Goal: Navigation & Orientation: Find specific page/section

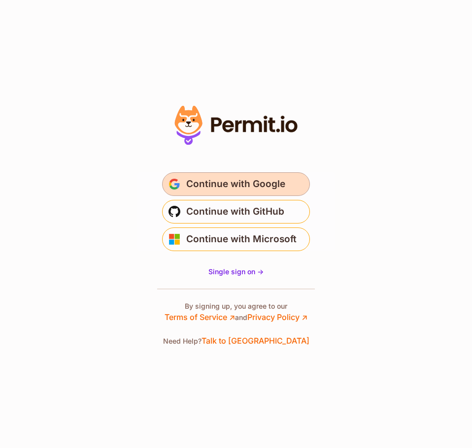
click at [241, 183] on span "Continue with Google" at bounding box center [235, 184] width 99 height 16
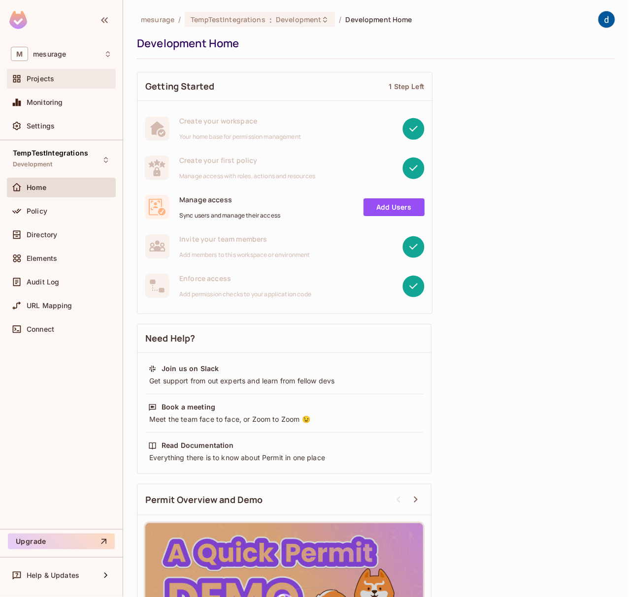
click at [46, 80] on span "Projects" at bounding box center [41, 79] width 28 height 8
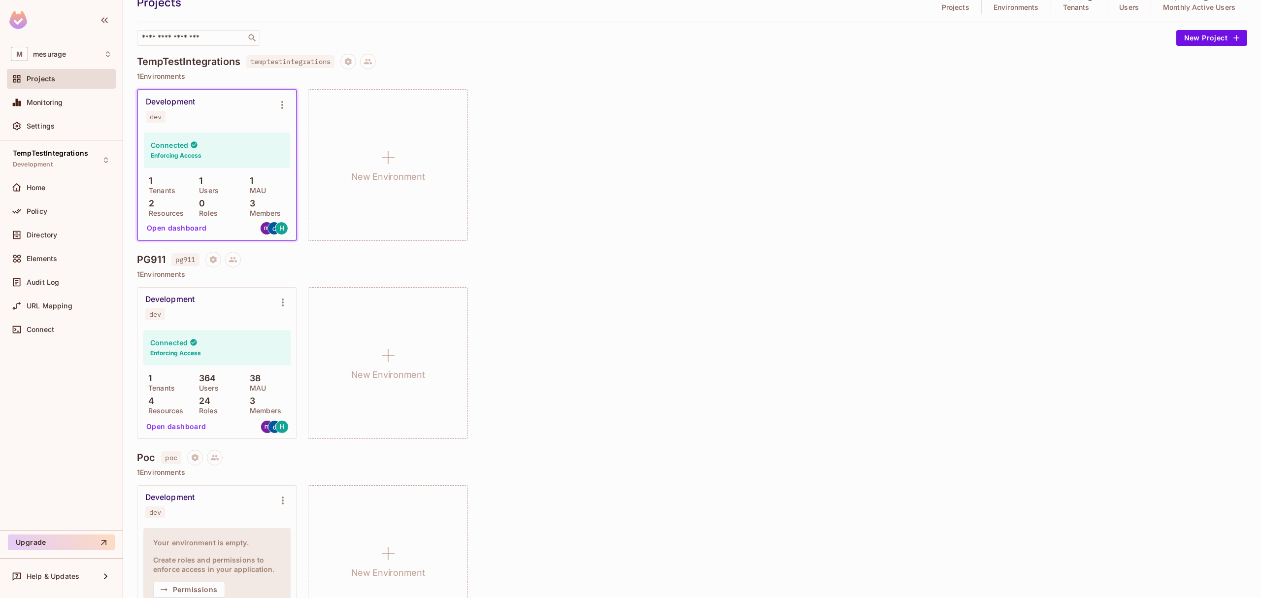
scroll to position [94, 0]
